Goal: Task Accomplishment & Management: Manage account settings

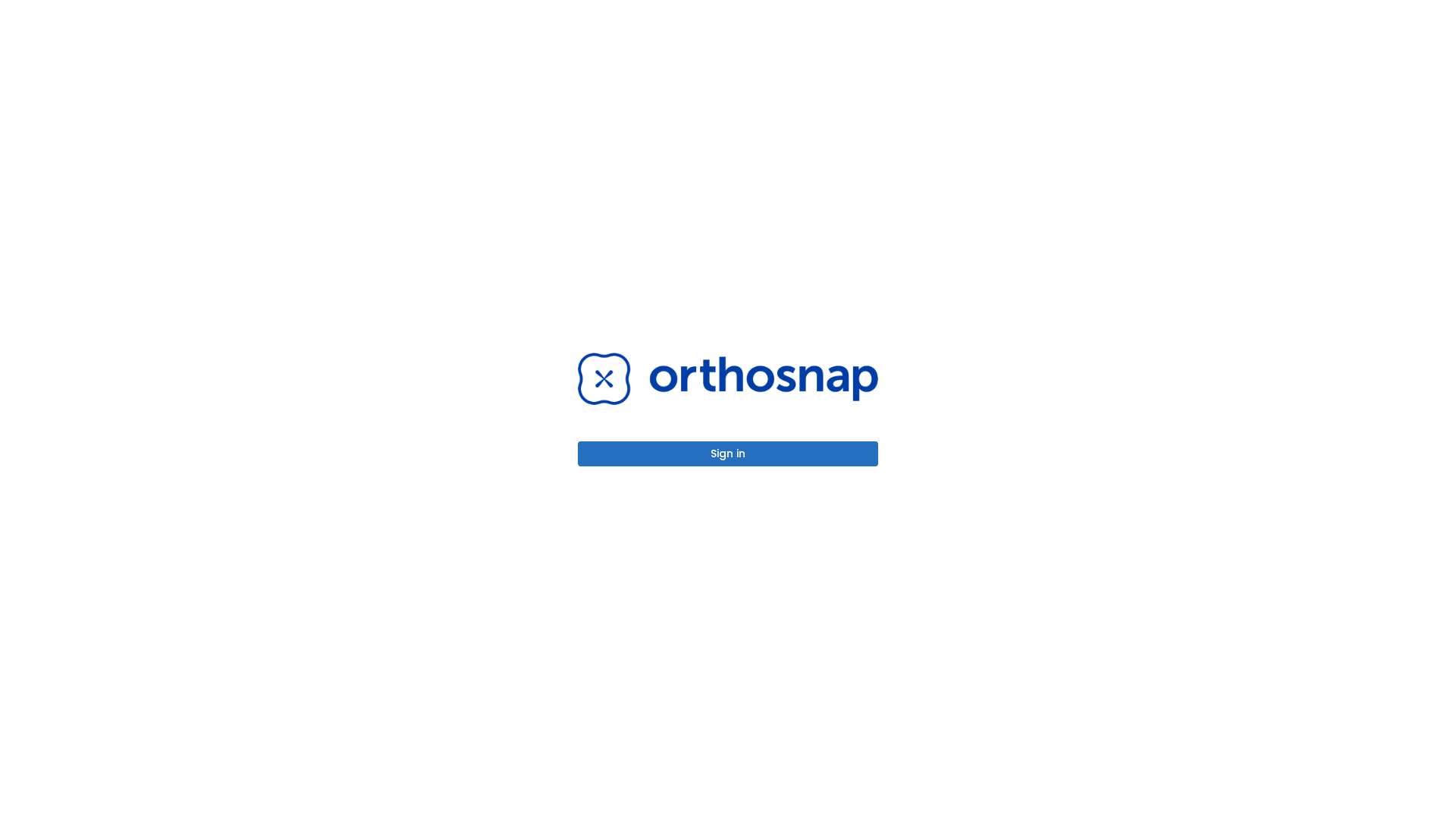
click at [728, 454] on button "Sign in" at bounding box center [728, 453] width 301 height 25
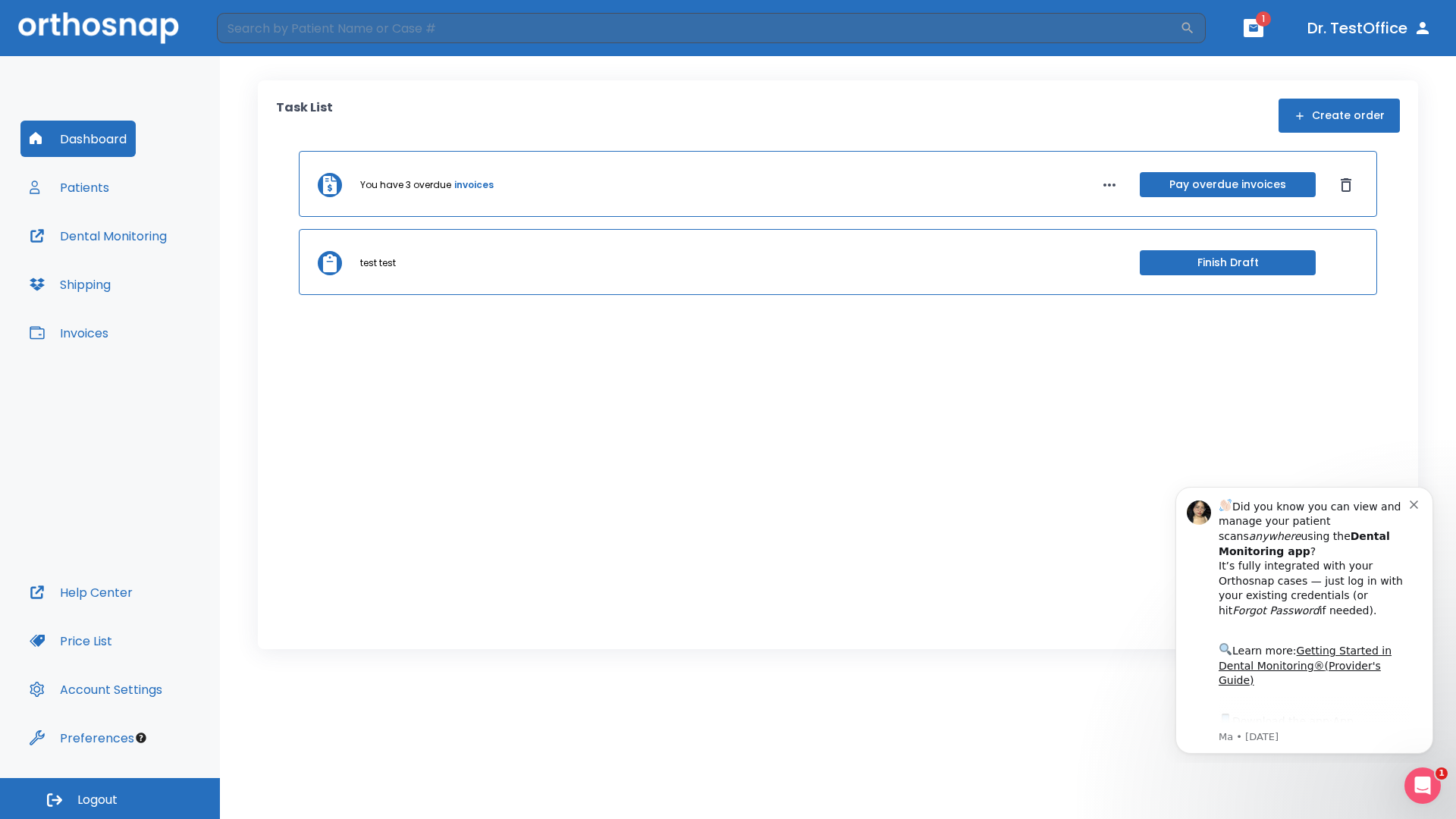
click at [110, 799] on span "Logout" at bounding box center [97, 800] width 41 height 17
